Goal: Task Accomplishment & Management: Manage account settings

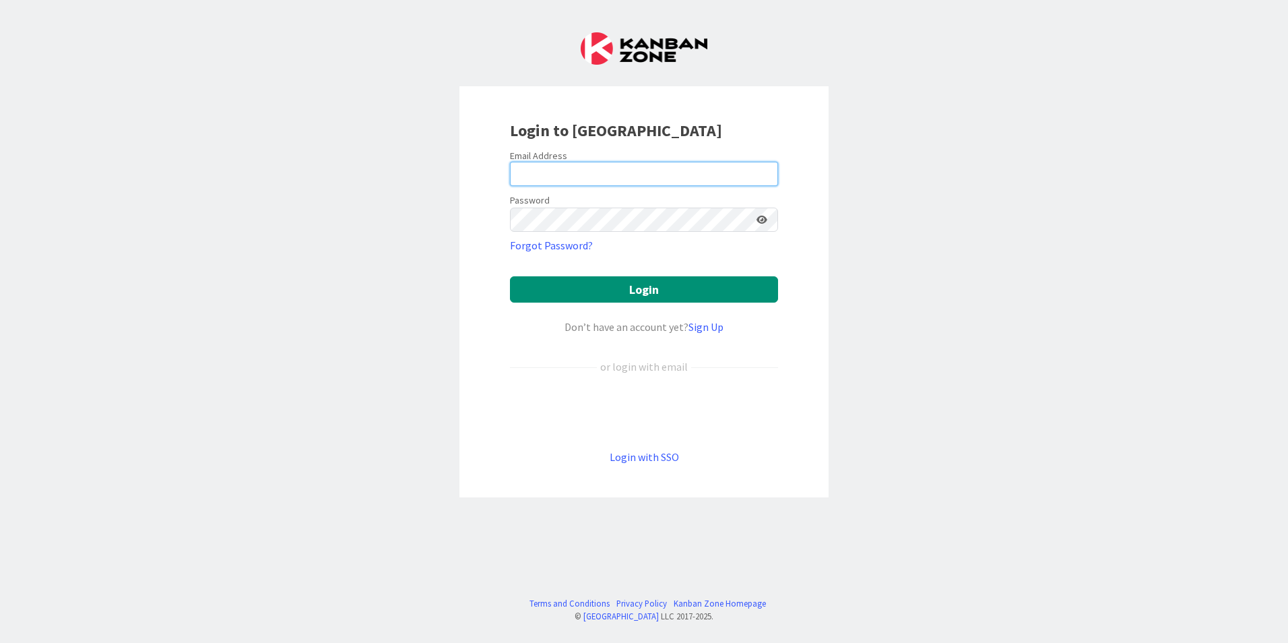
type input "[PERSON_NAME]"
click at [614, 166] on input "[PERSON_NAME]" at bounding box center [644, 174] width 268 height 24
click at [736, 120] on div "Login to [GEOGRAPHIC_DATA]" at bounding box center [644, 131] width 268 height 24
click at [601, 189] on form "Email Address [PERSON_NAME] Password Forgot Password? Login Don’t have an accou…" at bounding box center [644, 307] width 268 height 315
click at [597, 179] on input "[PERSON_NAME]" at bounding box center [644, 174] width 268 height 24
